Goal: Task Accomplishment & Management: Use online tool/utility

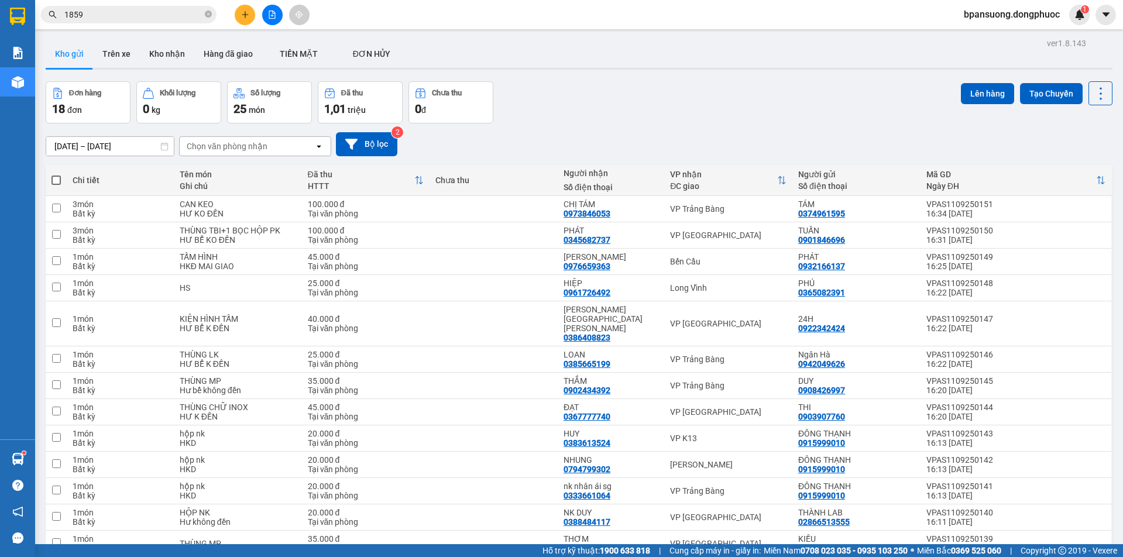
click at [204, 13] on span "1859" at bounding box center [129, 15] width 176 height 18
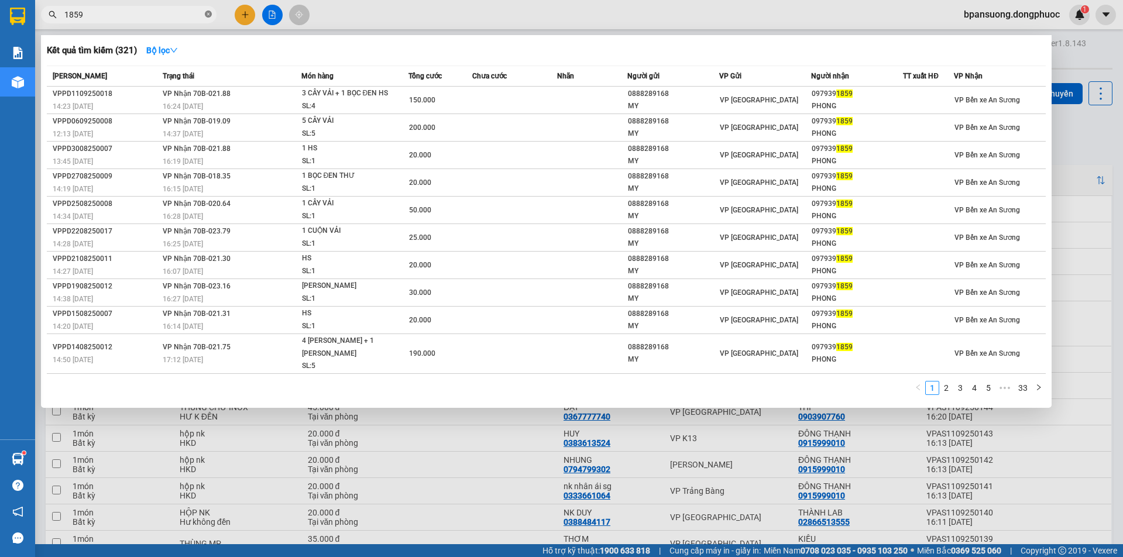
click at [210, 14] on icon "close-circle" at bounding box center [208, 14] width 7 height 7
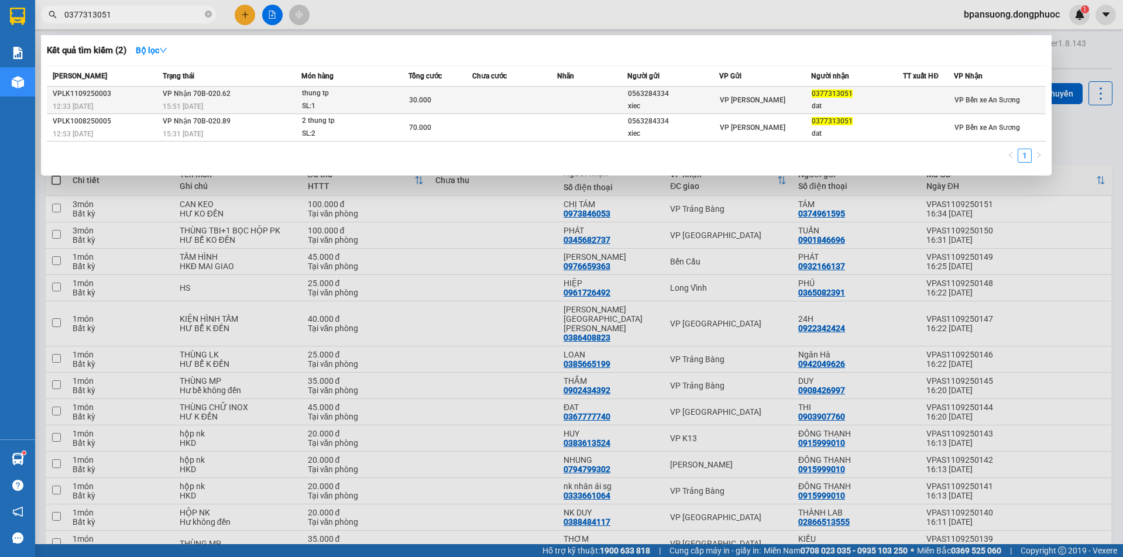
type input "0377313051"
click at [364, 100] on div "thung tp" at bounding box center [346, 93] width 88 height 13
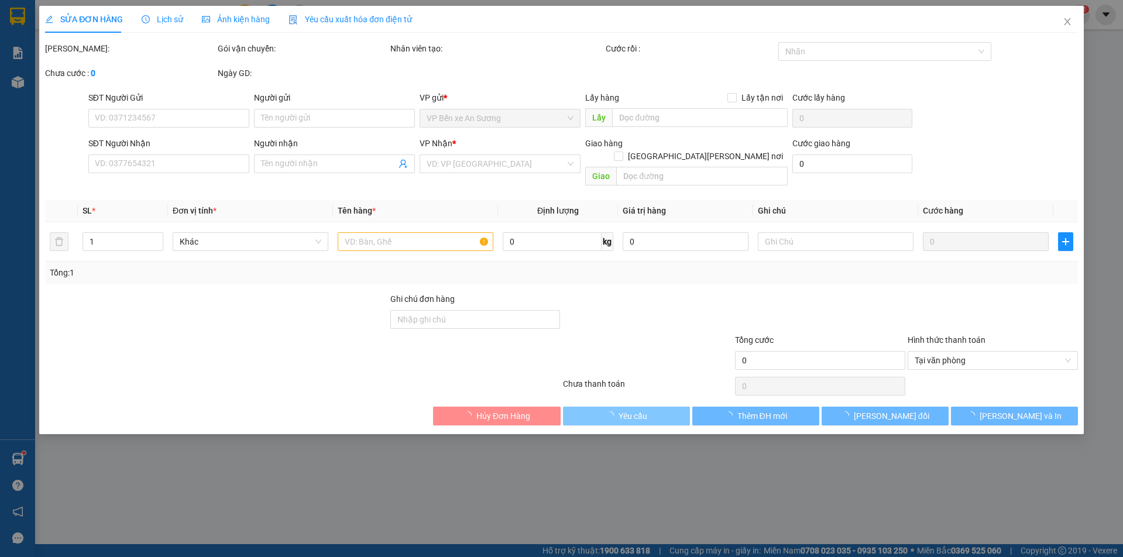
type input "0563284334"
type input "xiec"
type input "0377313051"
type input "dat"
type input "KDB"
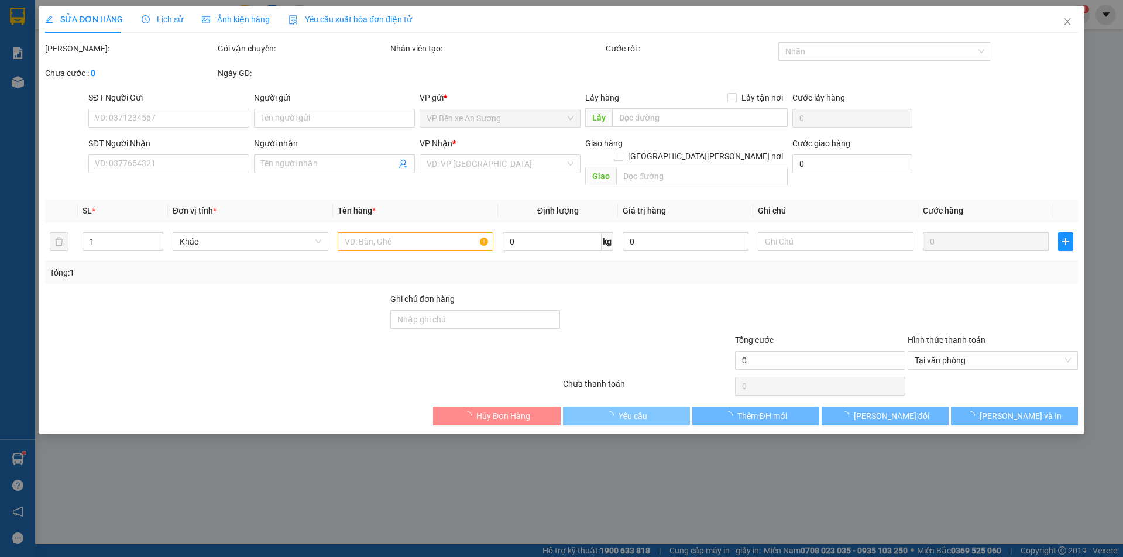
type input "30.000"
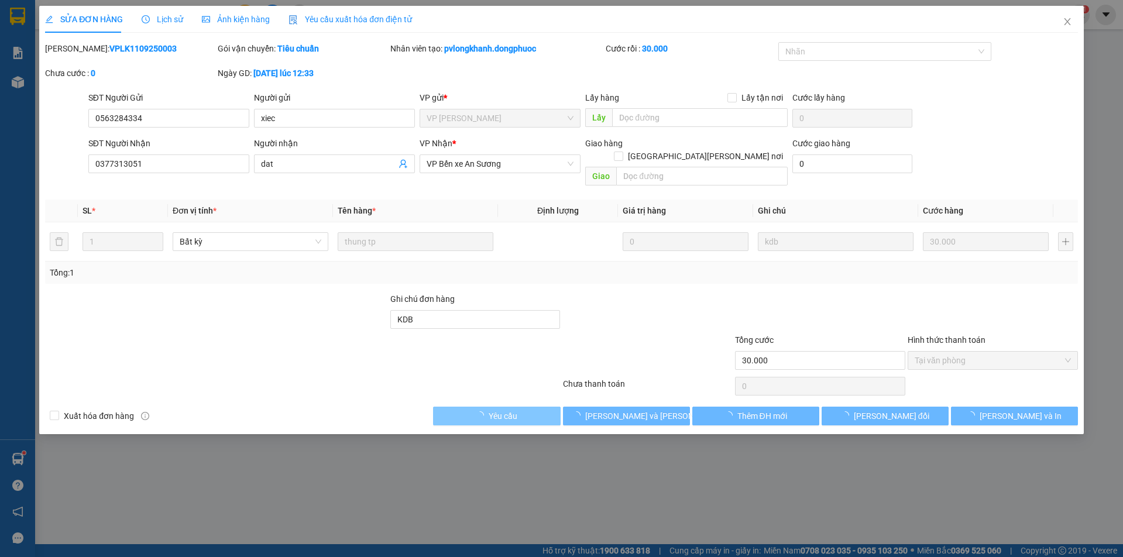
click at [633, 410] on span "[PERSON_NAME] và [PERSON_NAME] hàng" at bounding box center [664, 416] width 158 height 13
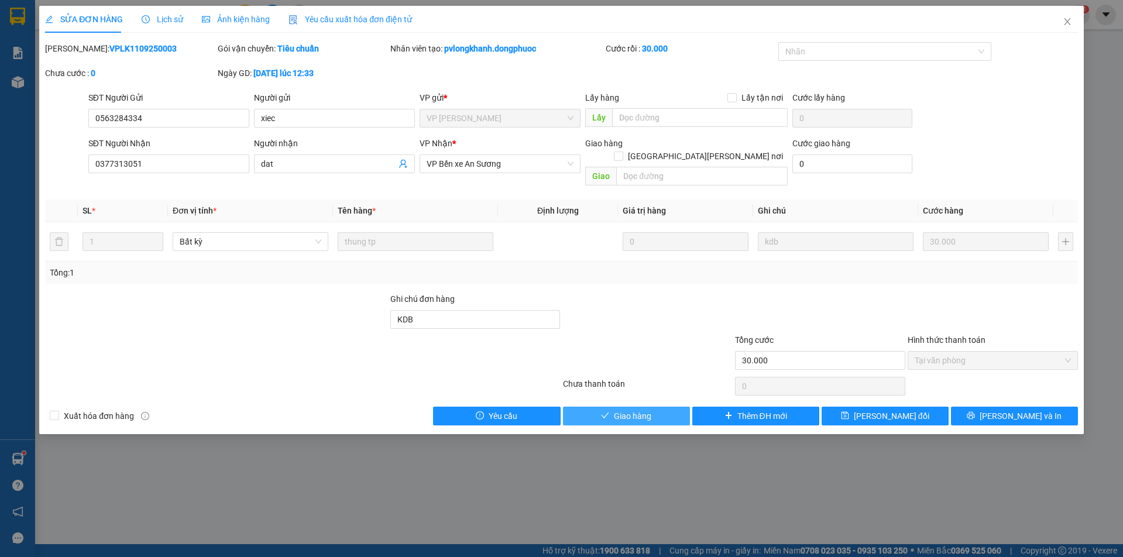
click at [630, 410] on span "Giao hàng" at bounding box center [632, 416] width 37 height 13
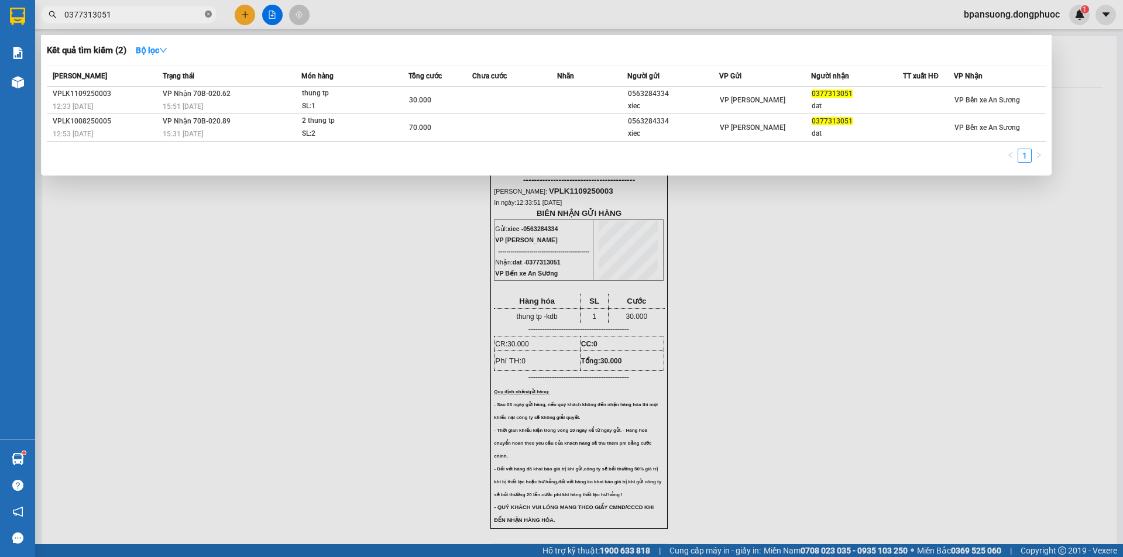
click at [210, 12] on icon "close-circle" at bounding box center [208, 14] width 7 height 7
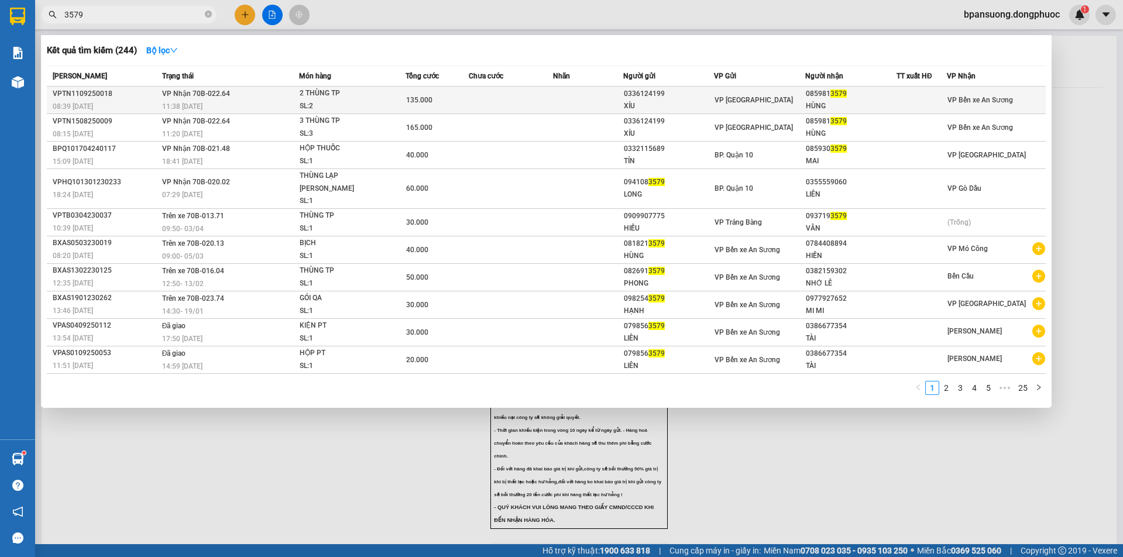
type input "3579"
click at [289, 97] on td "[PERSON_NAME] 70B-022.64 11:38 [DATE]" at bounding box center [229, 101] width 140 height 28
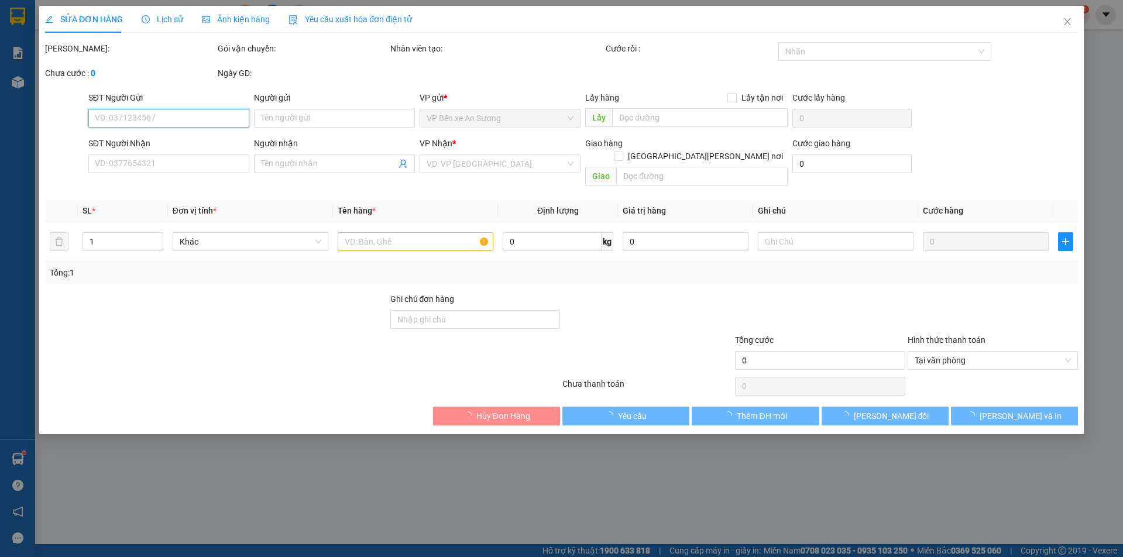
type input "0336124199"
type input "XÍU"
type input "0859813579"
type input "HÙNG"
type input "135.000"
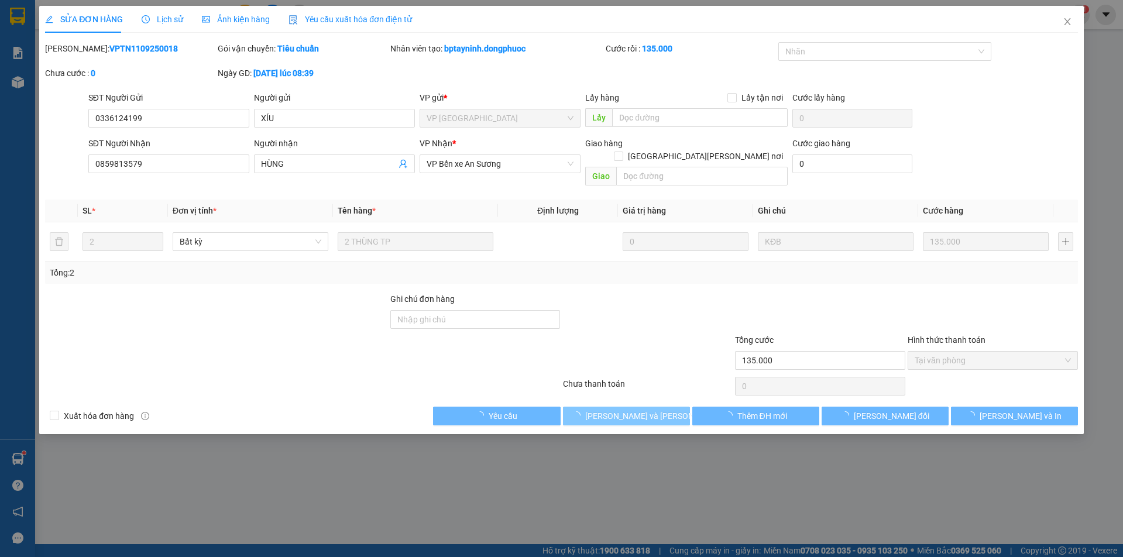
click at [636, 410] on span "[PERSON_NAME] và [PERSON_NAME] hàng" at bounding box center [664, 416] width 158 height 13
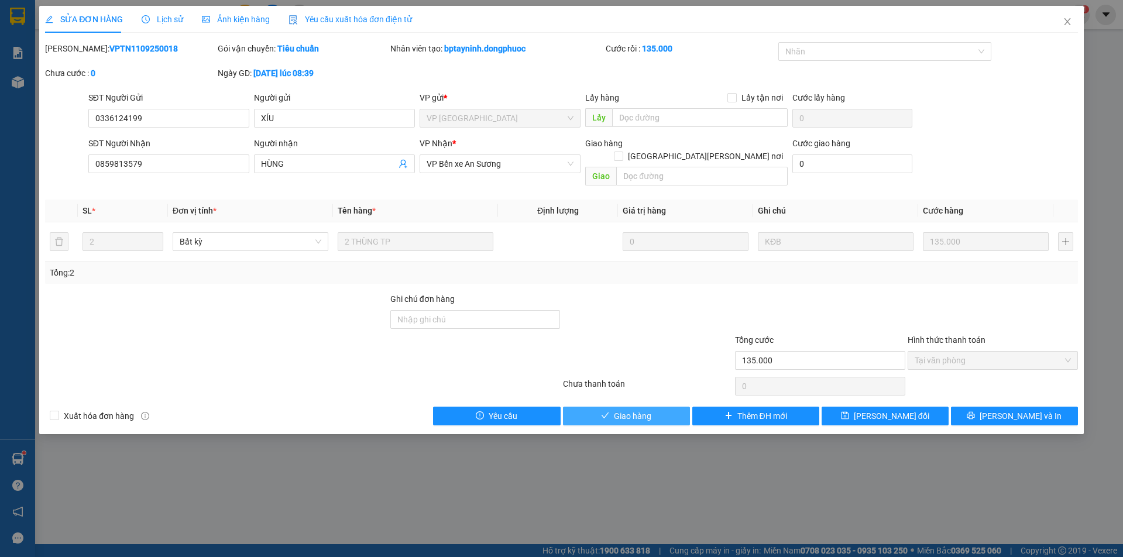
click at [630, 410] on span "Giao hàng" at bounding box center [632, 416] width 37 height 13
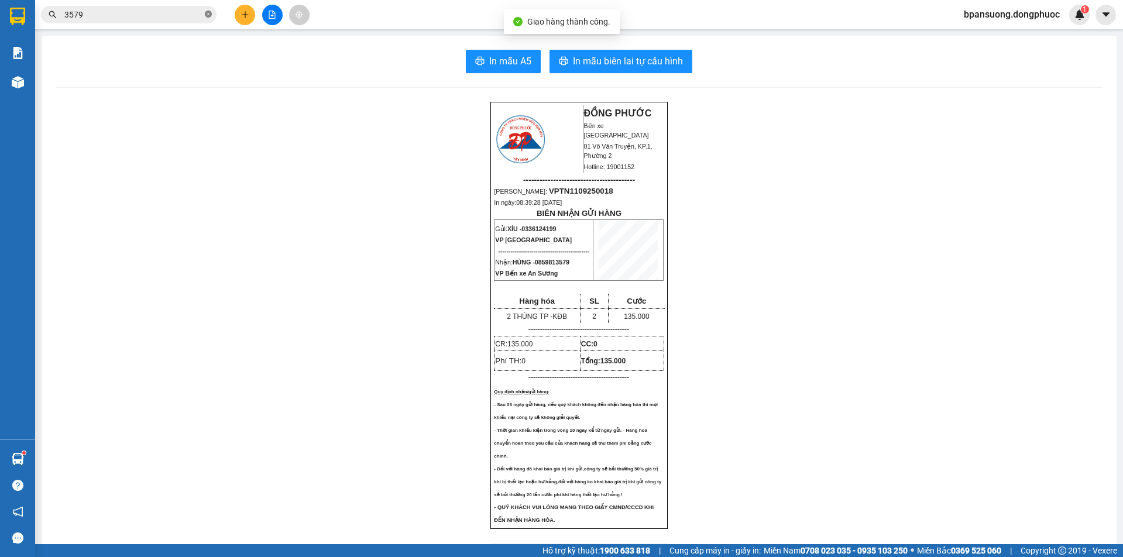
click at [206, 13] on icon "close-circle" at bounding box center [208, 14] width 7 height 7
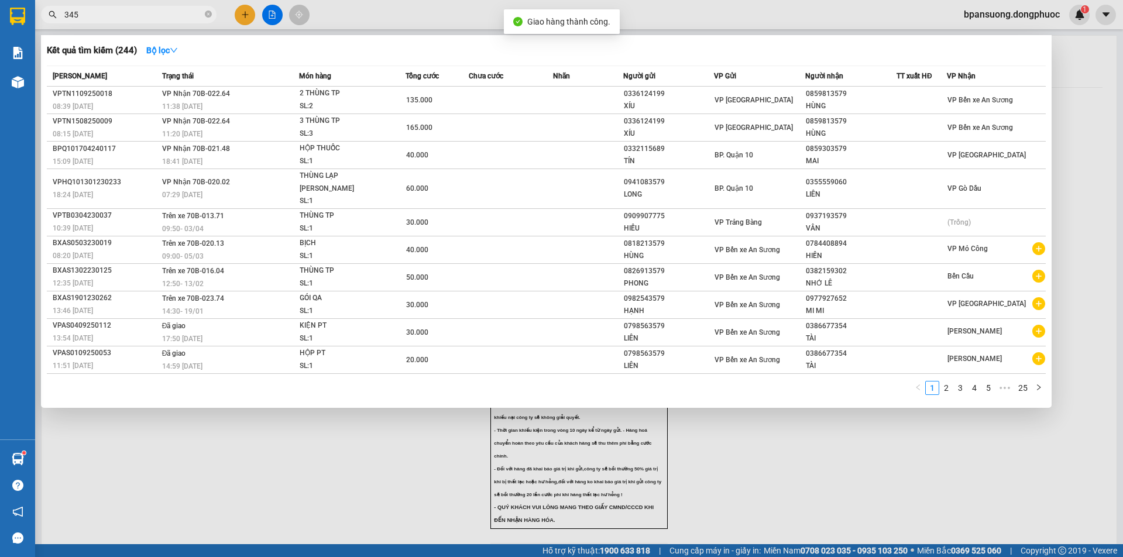
type input "3456"
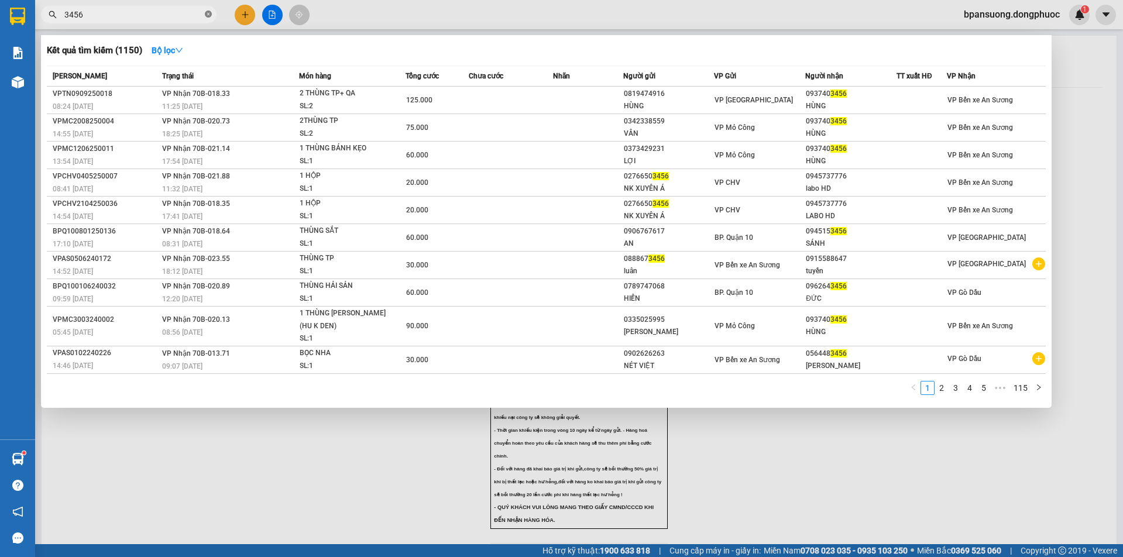
click at [205, 15] on icon "close-circle" at bounding box center [208, 14] width 7 height 7
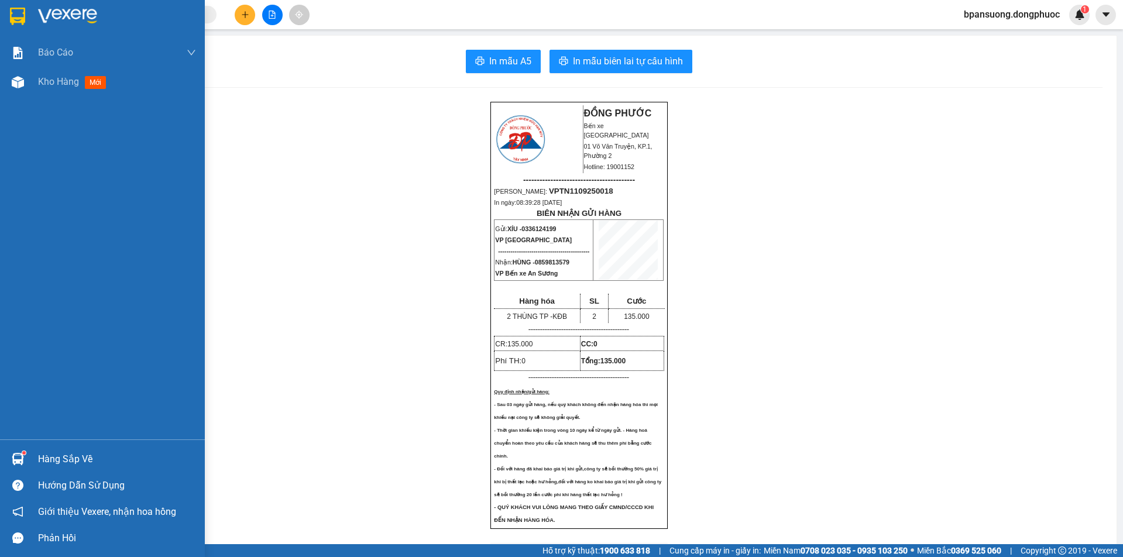
click at [64, 455] on div "Hàng sắp về" at bounding box center [117, 460] width 158 height 18
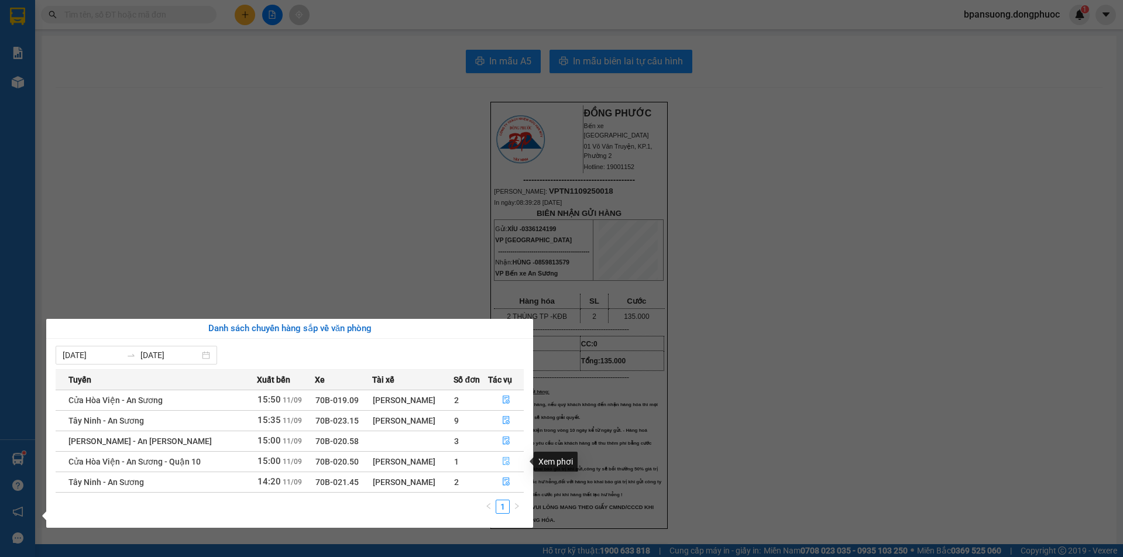
click at [503, 460] on icon "file-done" at bounding box center [506, 461] width 8 height 8
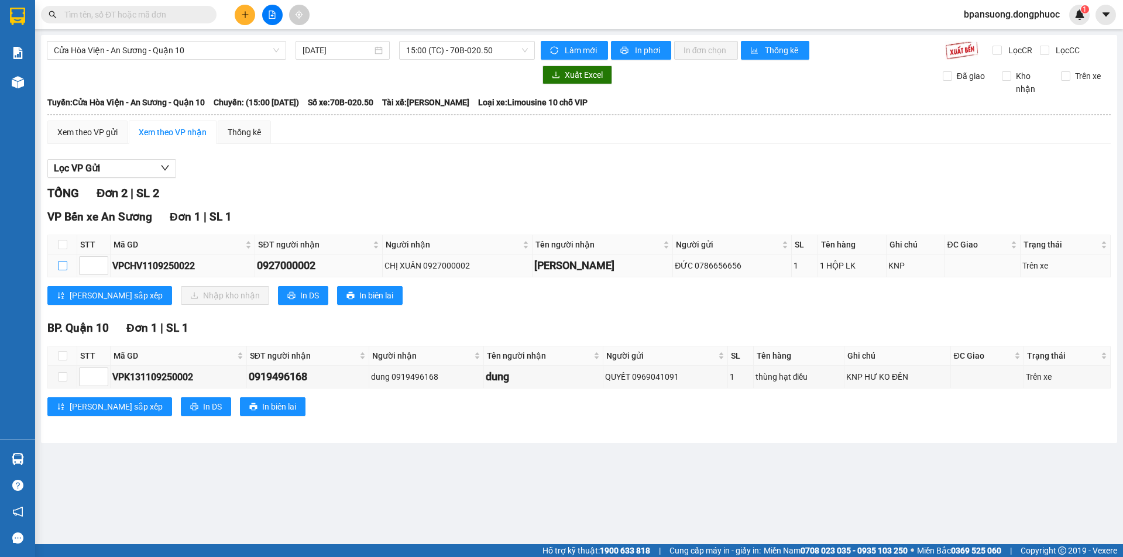
click at [61, 269] on input "checkbox" at bounding box center [62, 265] width 9 height 9
checkbox input "true"
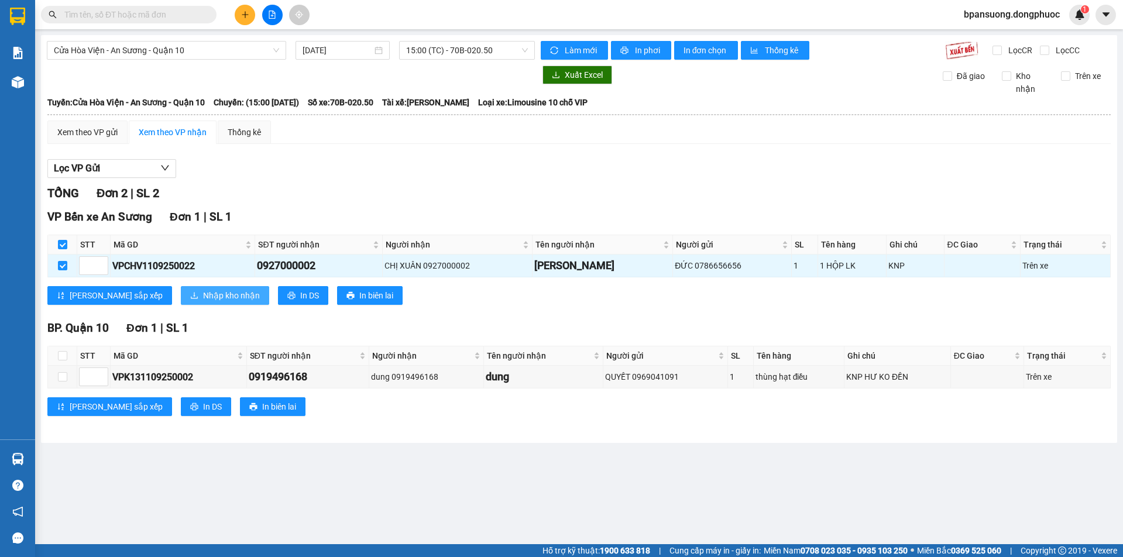
click at [203, 294] on span "Nhập kho nhận" at bounding box center [231, 295] width 57 height 13
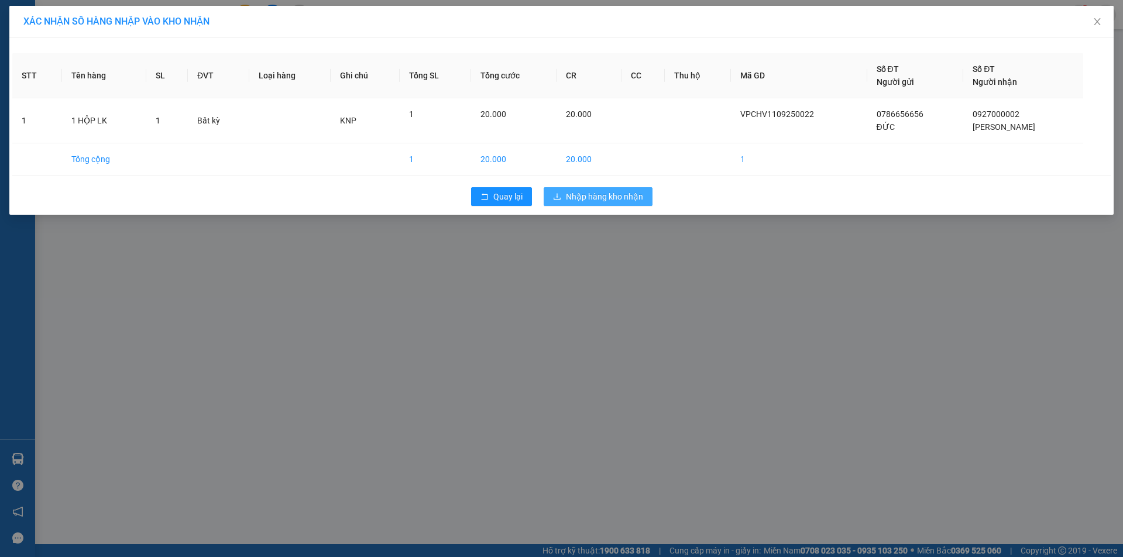
click at [607, 193] on span "Nhập hàng kho nhận" at bounding box center [604, 196] width 77 height 13
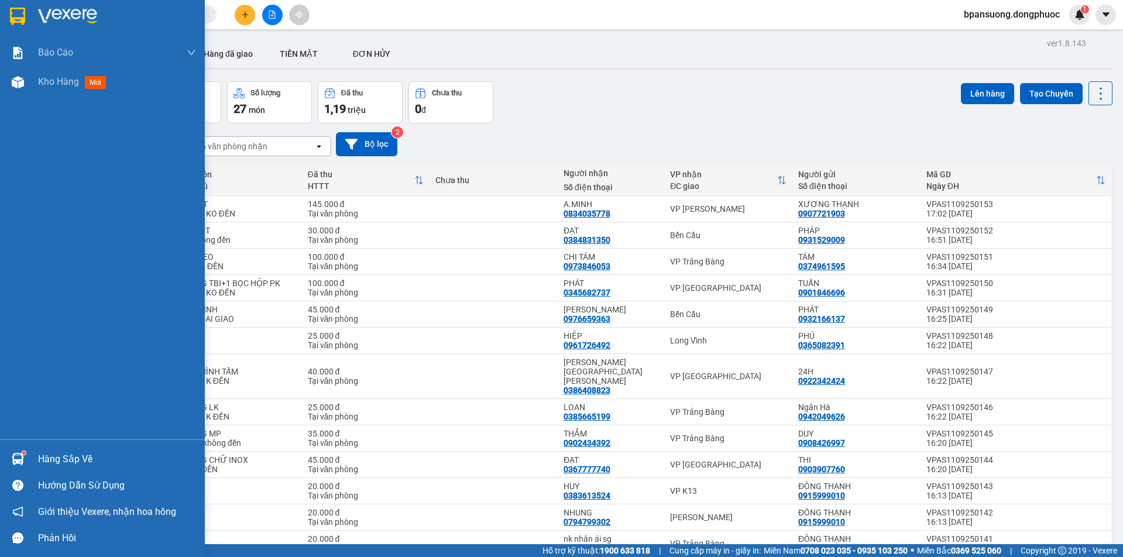
click at [67, 457] on div "Hàng sắp về" at bounding box center [117, 460] width 158 height 18
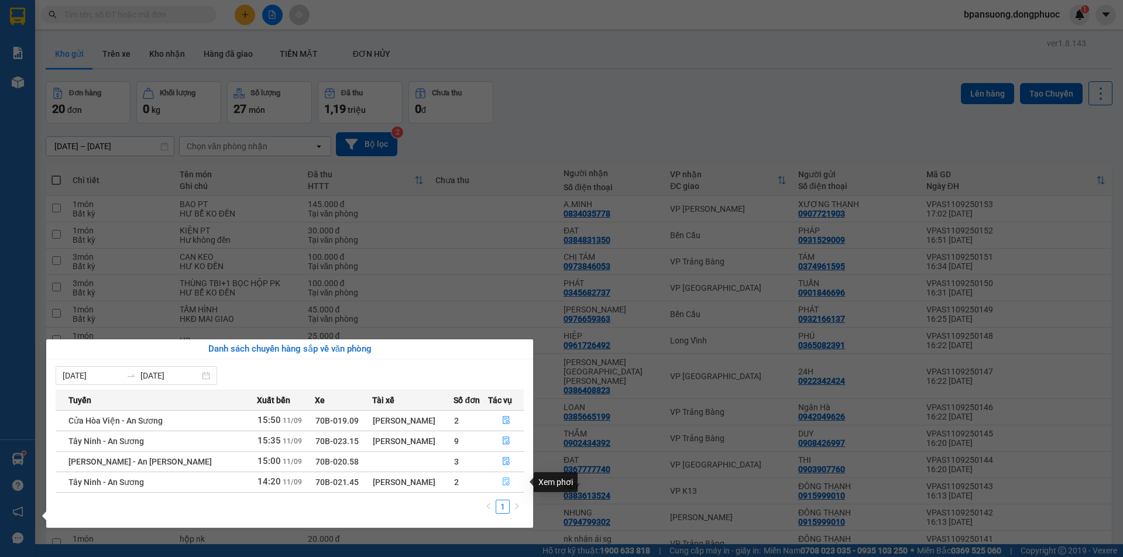
click at [502, 482] on icon "file-done" at bounding box center [506, 482] width 8 height 8
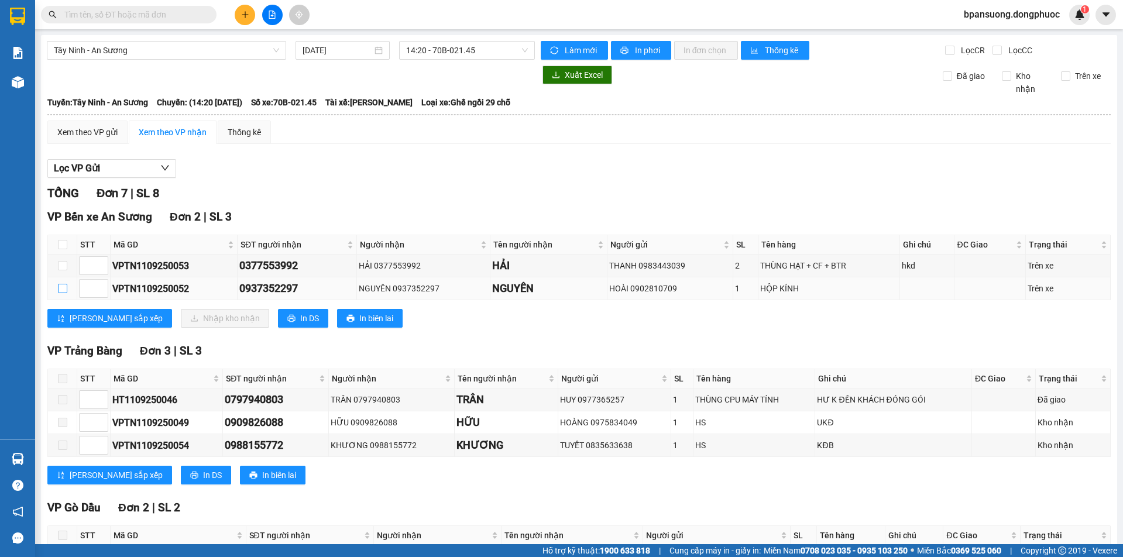
click at [63, 293] on input "checkbox" at bounding box center [62, 288] width 9 height 9
checkbox input "true"
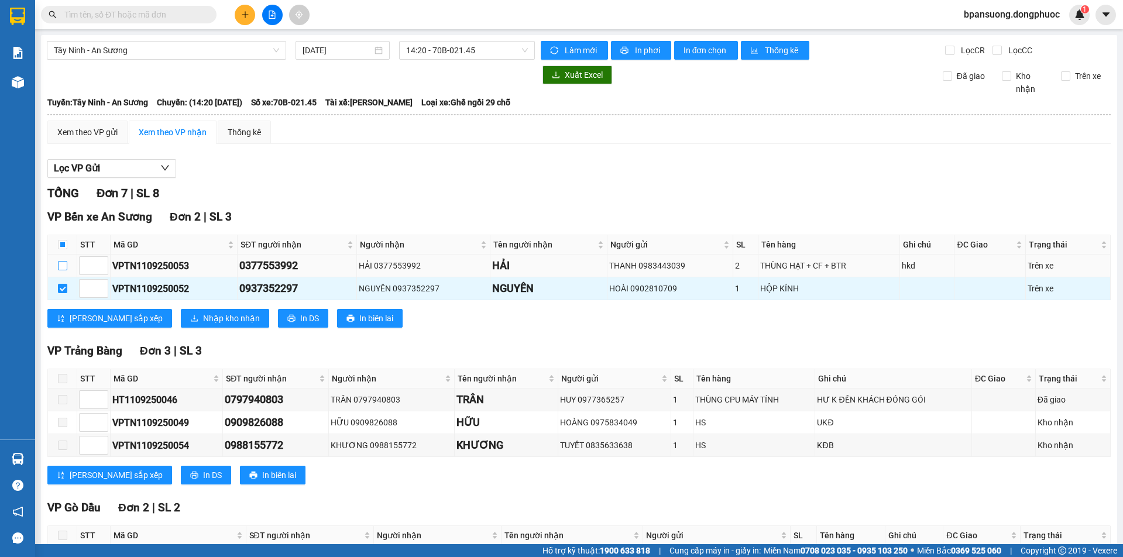
click at [62, 262] on input "checkbox" at bounding box center [62, 265] width 9 height 9
checkbox input "true"
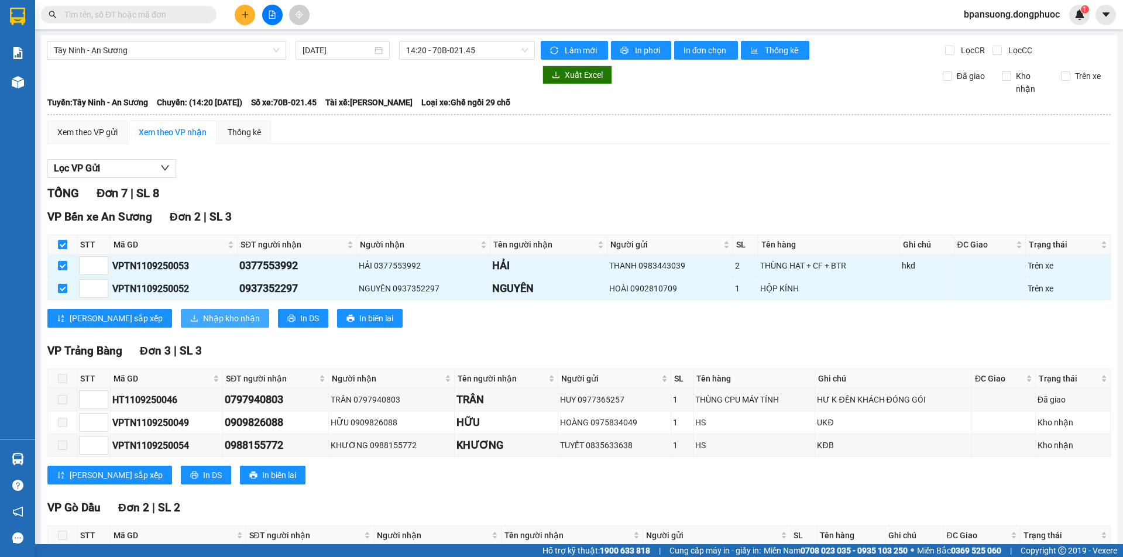
click at [203, 313] on span "Nhập kho nhận" at bounding box center [231, 318] width 57 height 13
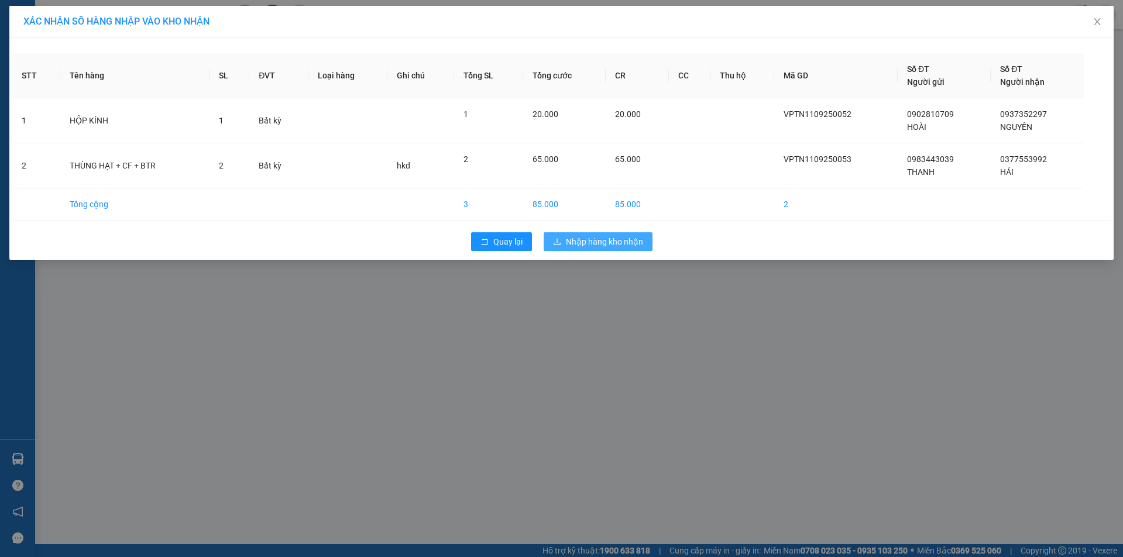
click at [615, 244] on span "Nhập hàng kho nhận" at bounding box center [604, 241] width 77 height 13
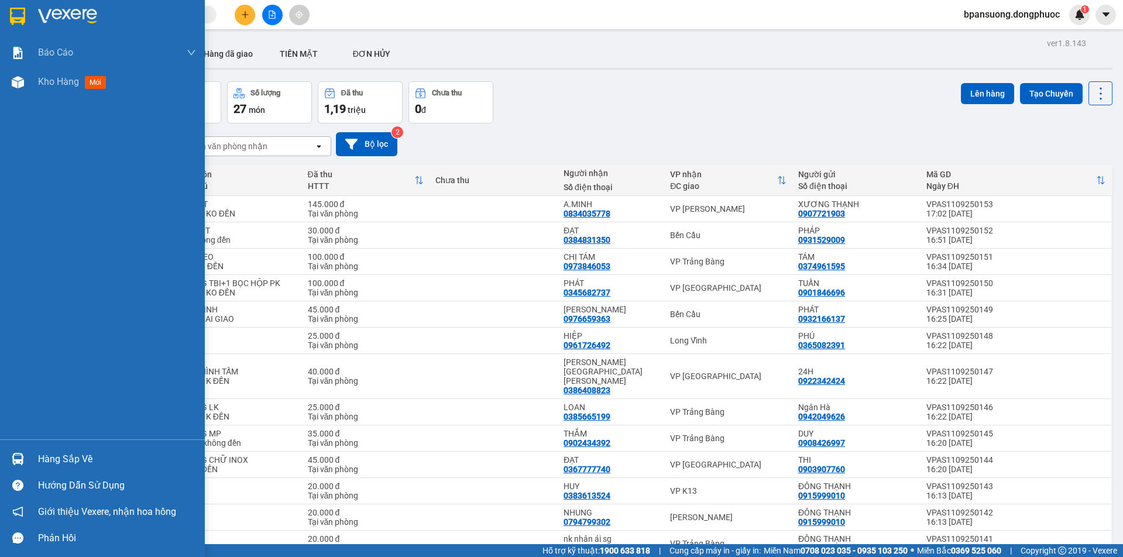
drag, startPoint x: 59, startPoint y: 458, endPoint x: 317, endPoint y: 335, distance: 286.2
click at [60, 457] on div "Hàng sắp về" at bounding box center [117, 460] width 158 height 18
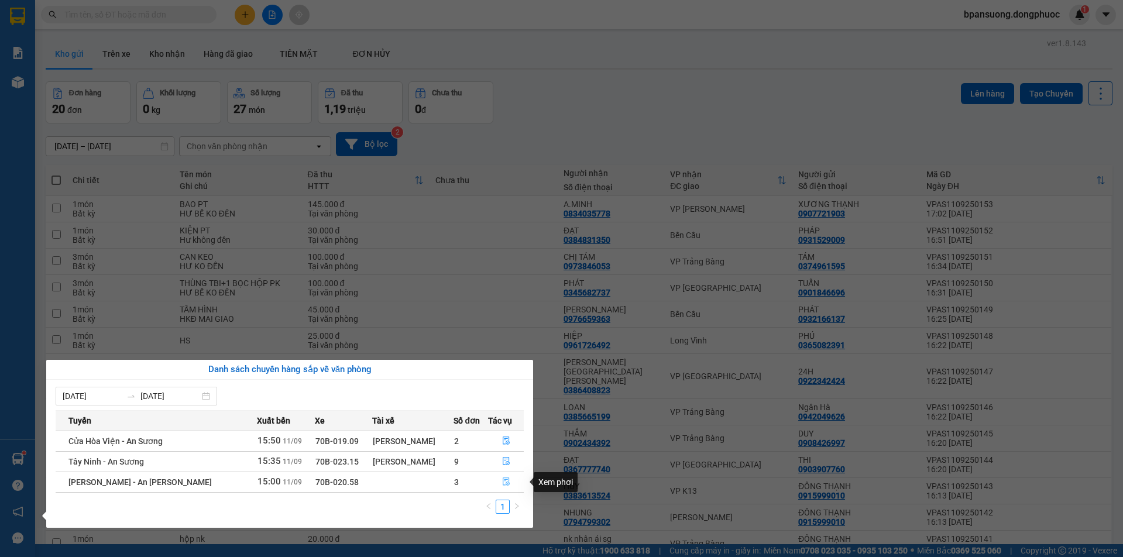
click at [502, 480] on icon "file-done" at bounding box center [506, 482] width 8 height 8
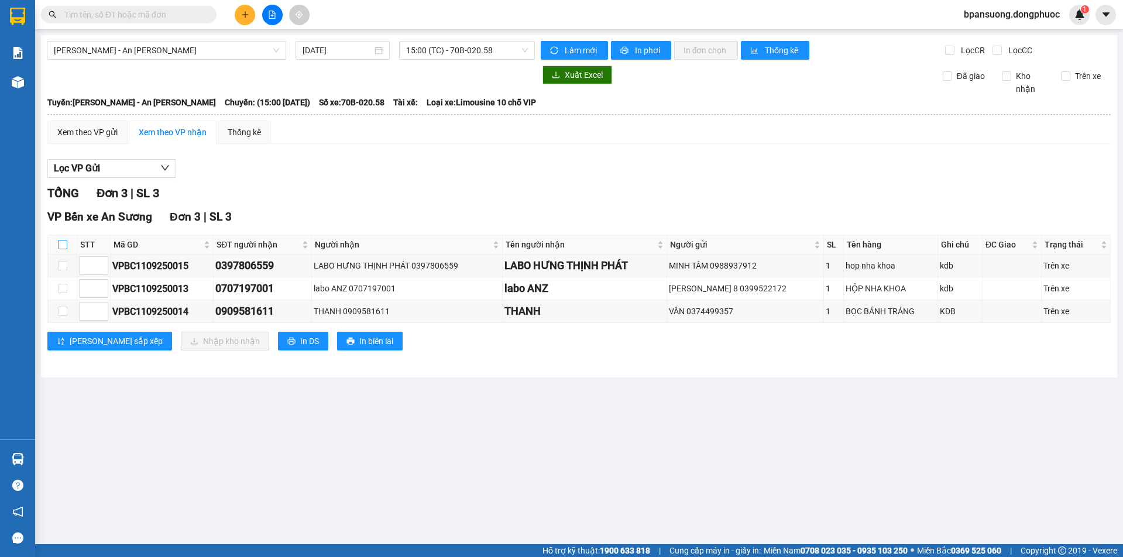
click at [67, 241] on input "checkbox" at bounding box center [62, 244] width 9 height 9
checkbox input "true"
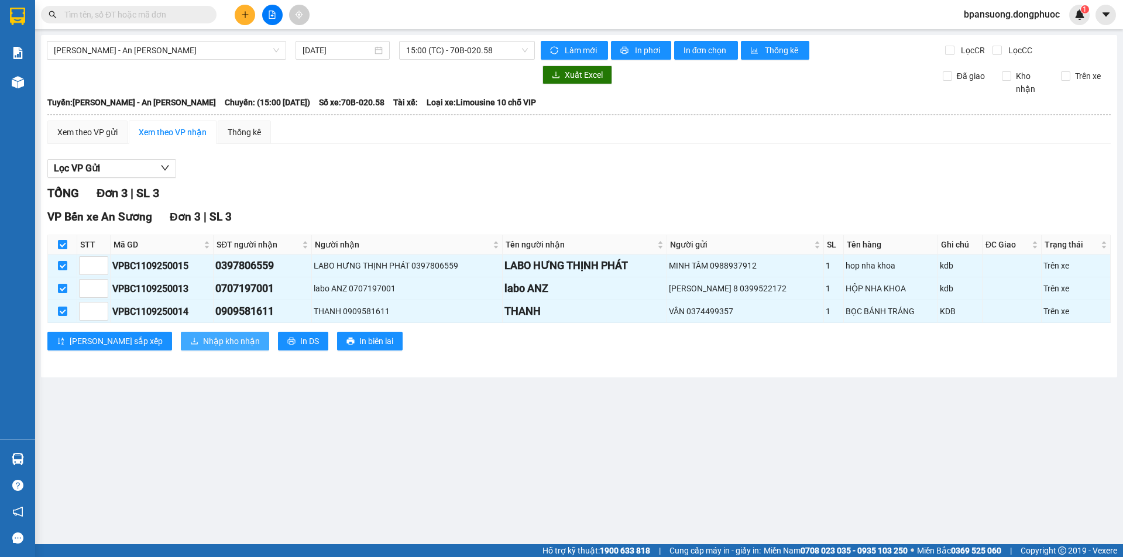
click at [203, 338] on span "Nhập kho nhận" at bounding box center [231, 341] width 57 height 13
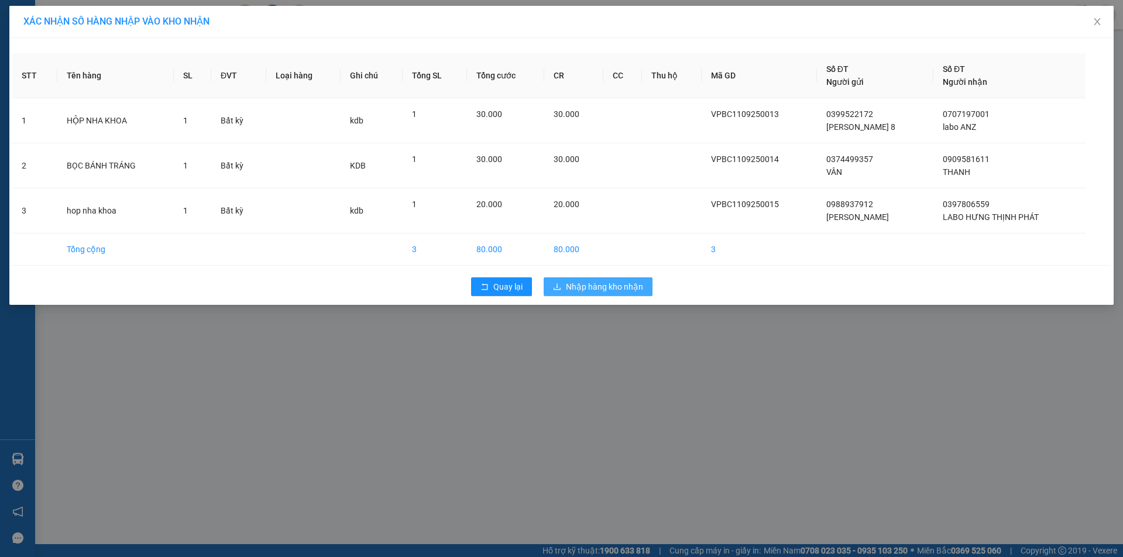
click at [599, 287] on span "Nhập hàng kho nhận" at bounding box center [604, 286] width 77 height 13
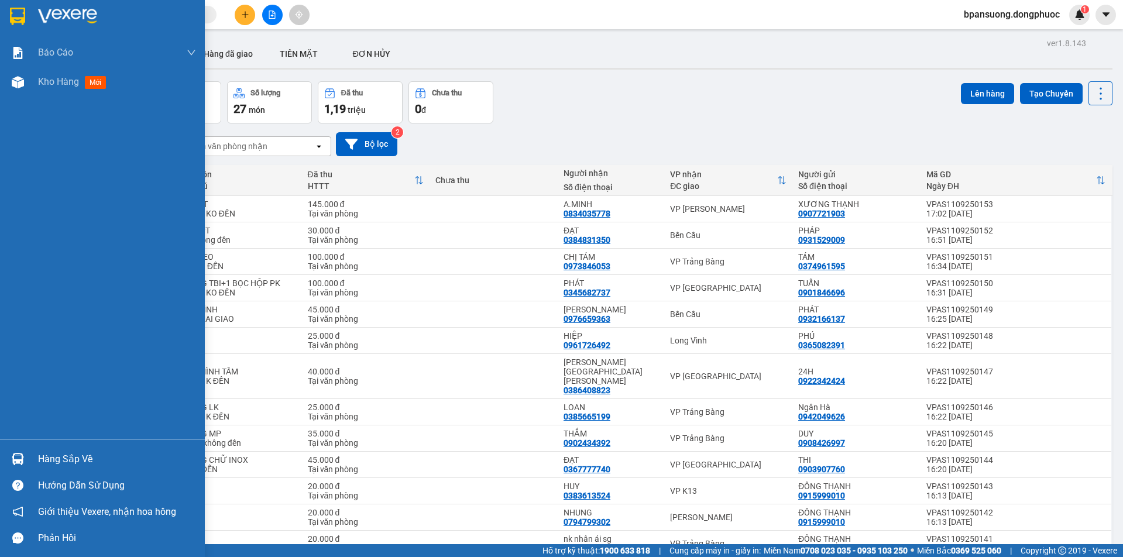
click at [41, 457] on div "Hàng sắp về" at bounding box center [117, 460] width 158 height 18
